Goal: Obtain resource: Obtain resource

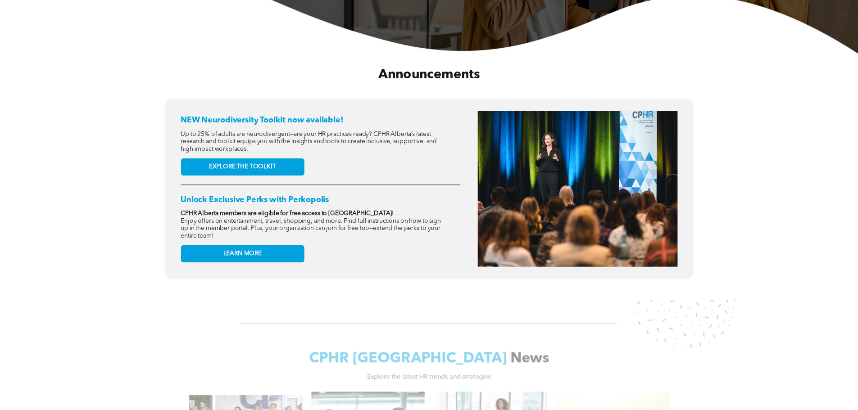
scroll to position [315, 0]
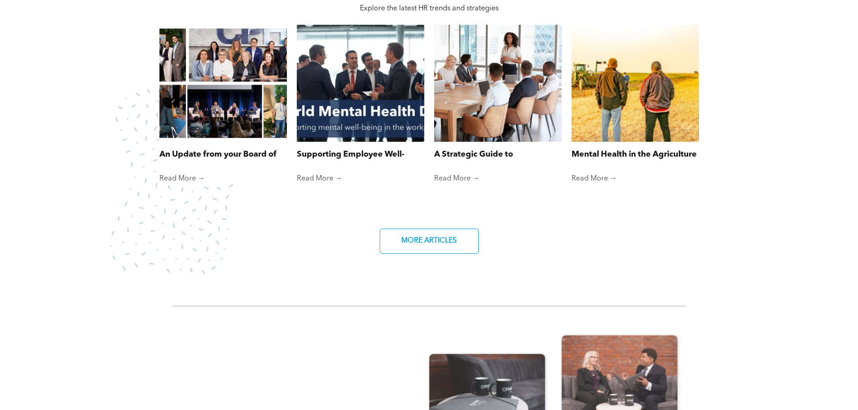
scroll to position [704, 0]
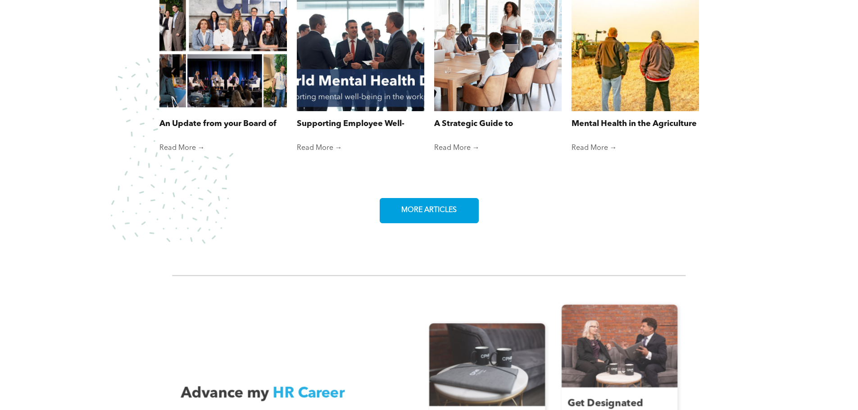
click at [450, 215] on link "MORE ARTICLES" at bounding box center [429, 210] width 99 height 25
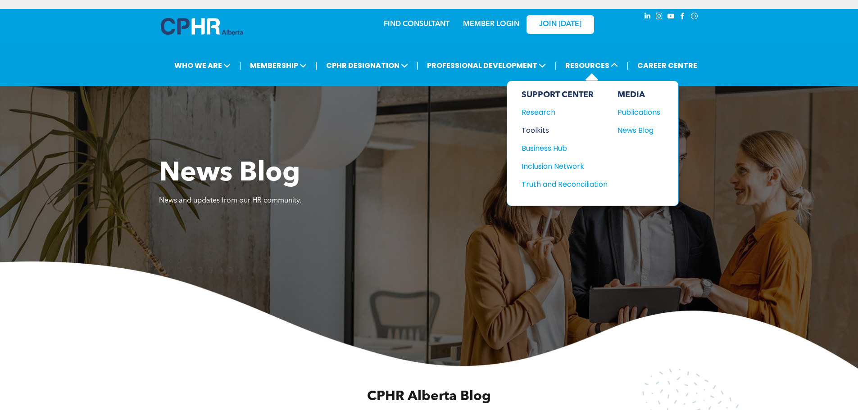
click at [544, 131] on div "Toolkits" at bounding box center [560, 130] width 77 height 11
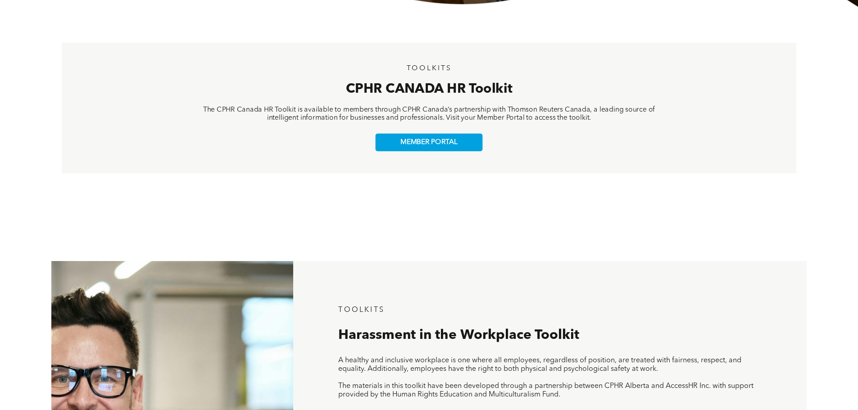
scroll to position [405, 0]
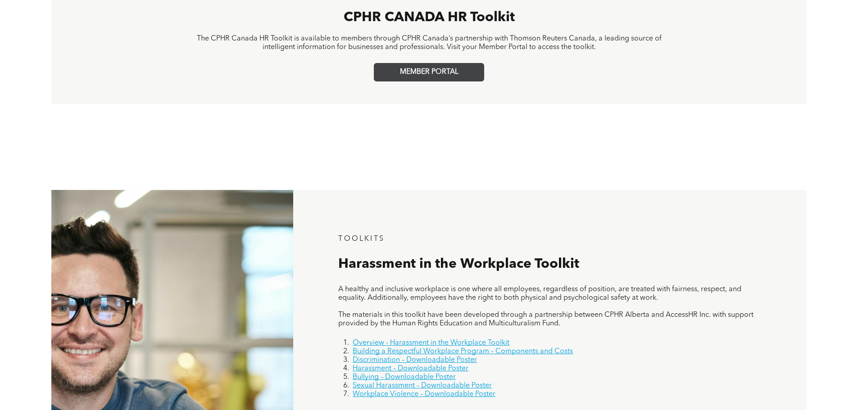
click at [437, 79] on link "MEMBER PORTAL" at bounding box center [429, 72] width 110 height 18
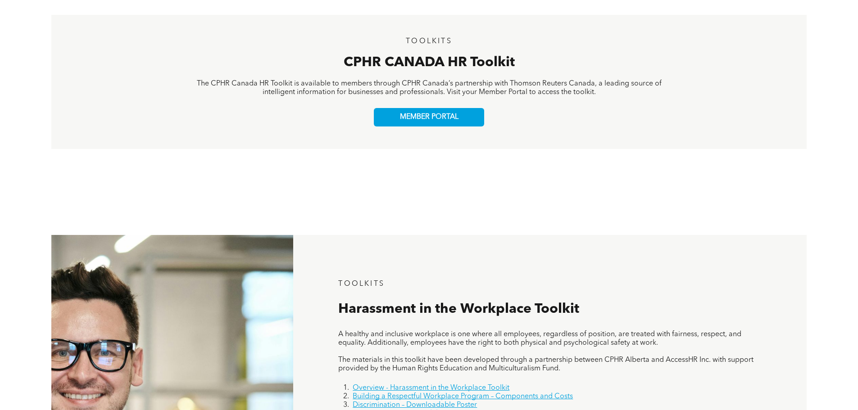
scroll to position [315, 0]
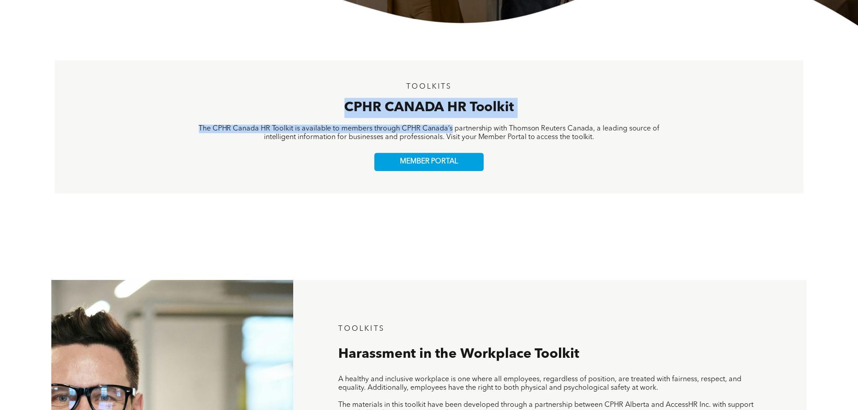
drag, startPoint x: 193, startPoint y: 119, endPoint x: 451, endPoint y: 129, distance: 257.8
click at [451, 129] on div "TOOLKITS CPHR CANADA HR Toolkit The CPHR Canada HR Toolkit is available to memb…" at bounding box center [429, 127] width 749 height 133
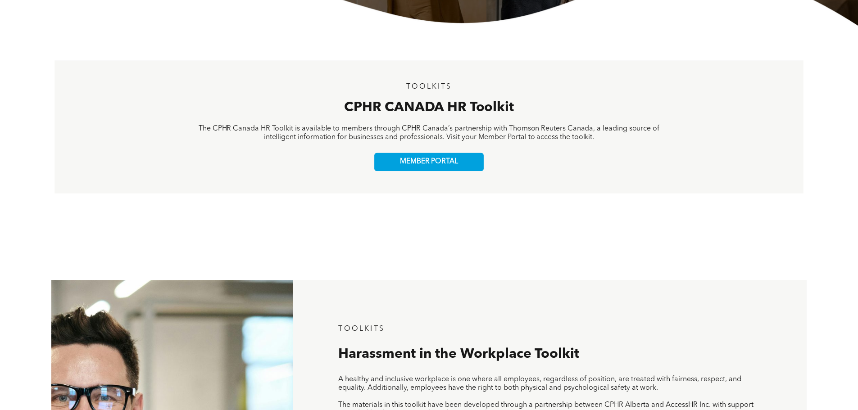
click at [343, 165] on div "TOOLKITS CPHR CANADA HR Toolkit The CPHR Canada HR Toolkit is available to memb…" at bounding box center [429, 127] width 749 height 133
drag, startPoint x: 188, startPoint y: 125, endPoint x: 319, endPoint y: 131, distance: 130.7
click at [319, 131] on div "TOOLKITS CPHR CANADA HR Toolkit The CPHR Canada HR Toolkit is available to memb…" at bounding box center [429, 127] width 749 height 133
click at [261, 178] on div "TOOLKITS CPHR CANADA HR Toolkit The CPHR Canada HR Toolkit is available to memb…" at bounding box center [429, 127] width 749 height 133
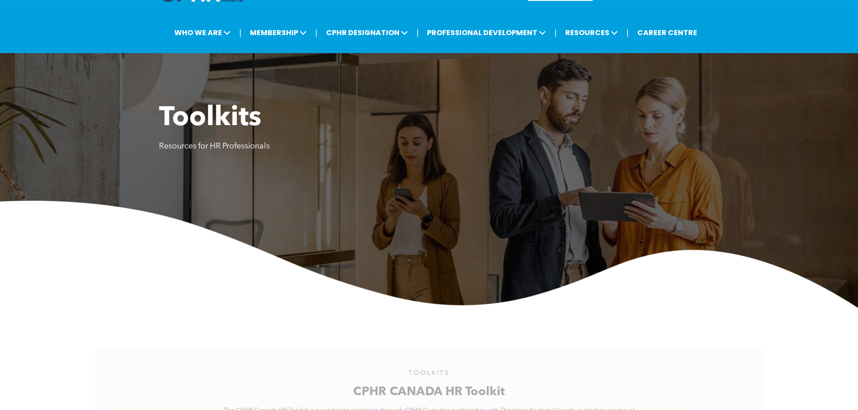
scroll to position [0, 0]
